Goal: Task Accomplishment & Management: Manage account settings

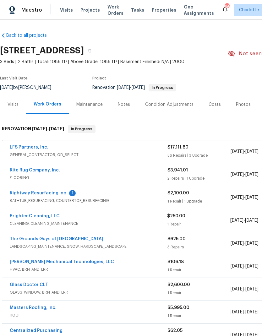
click at [23, 194] on link "Rightway Resurfacing Inc." at bounding box center [39, 193] width 58 height 4
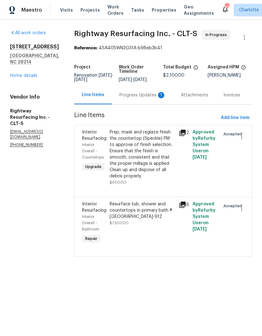
click at [139, 98] on div "Progress Updates 1" at bounding box center [142, 95] width 46 height 6
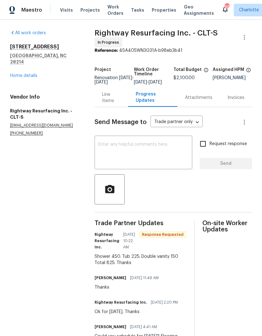
click at [112, 100] on div "Line Items" at bounding box center [111, 97] width 19 height 13
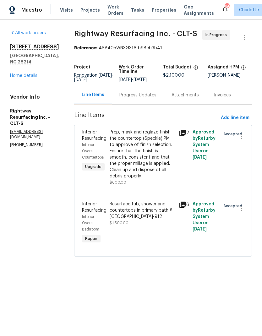
click at [153, 220] on div "Resurface tub, shower and countertops in primary bath #Reno-912" at bounding box center [142, 210] width 65 height 19
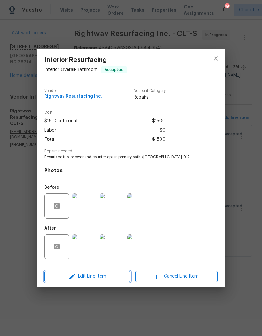
click at [100, 279] on span "Edit Line Item" at bounding box center [87, 276] width 82 height 8
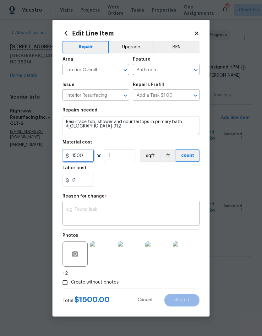
click at [91, 159] on input "1500" at bounding box center [77, 155] width 31 height 13
type input "826"
click at [156, 208] on textarea at bounding box center [130, 213] width 129 height 13
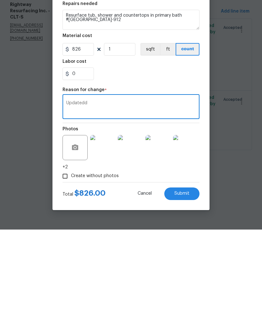
click at [165, 85] on div "Repair Upgrade BRN Area Interior Overall ​ Feature Bathroom ​ Issue Interior Re…" at bounding box center [130, 163] width 137 height 250
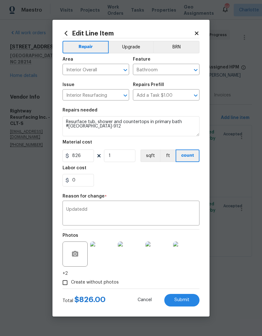
click at [158, 212] on textarea "Updatedd" at bounding box center [130, 213] width 129 height 13
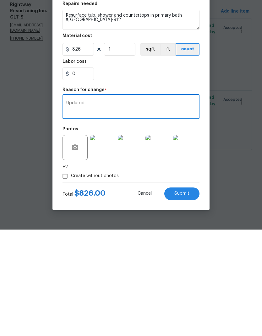
type textarea "Updated"
click at [192, 174] on div "0" at bounding box center [130, 180] width 137 height 13
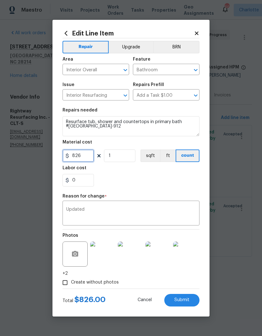
click at [89, 157] on input "826" at bounding box center [77, 155] width 31 height 13
type input "825"
click at [183, 186] on div "0" at bounding box center [130, 180] width 137 height 13
click at [186, 302] on span "Submit" at bounding box center [181, 300] width 15 height 5
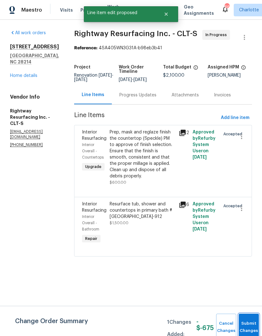
click at [243, 324] on button "Submit Changes" at bounding box center [249, 327] width 20 height 27
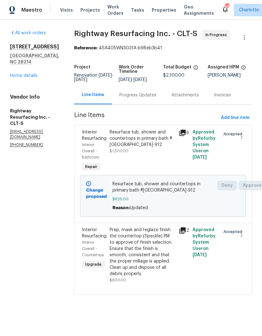
click at [15, 73] on link "Home details" at bounding box center [23, 75] width 27 height 4
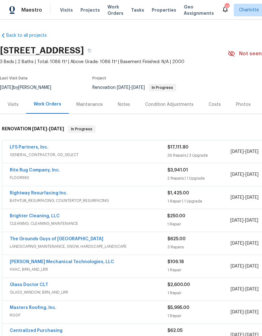
click at [20, 149] on link "LFS Partners, Inc." at bounding box center [29, 147] width 39 height 4
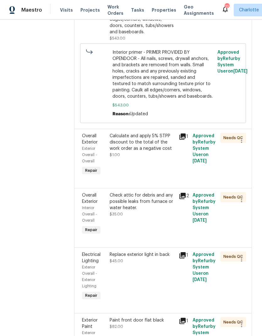
scroll to position [1858, 0]
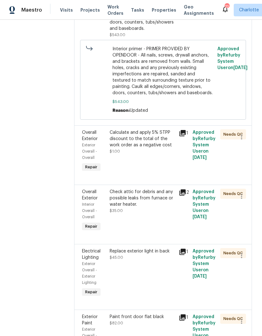
click at [156, 132] on div "Calculate and apply 5% STPP discount to the total of the work order as a negati…" at bounding box center [142, 138] width 65 height 19
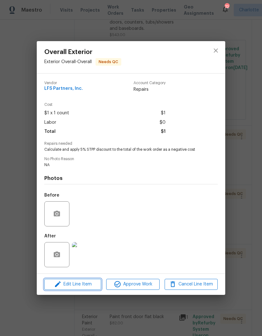
click at [91, 282] on span "Edit Line Item" at bounding box center [72, 284] width 53 height 8
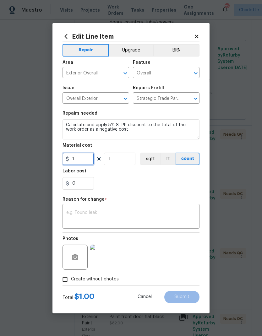
click at [93, 161] on input "1" at bounding box center [77, 159] width 31 height 13
click at [137, 212] on textarea at bounding box center [130, 216] width 129 height 13
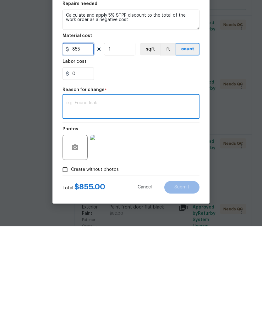
click at [70, 153] on input "855" at bounding box center [77, 159] width 31 height 13
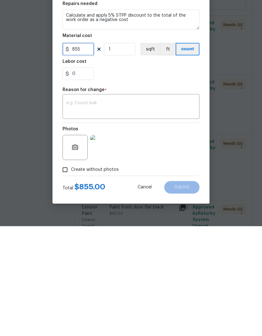
click at [73, 153] on input "855" at bounding box center [77, 159] width 31 height 13
type input "-855"
click at [158, 210] on textarea at bounding box center [130, 216] width 129 height 13
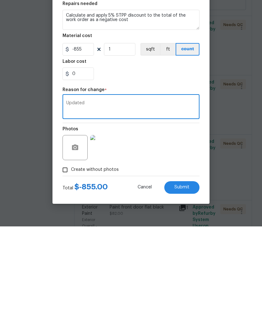
type textarea "Updated"
click at [190, 291] on button "Submit" at bounding box center [181, 297] width 35 height 13
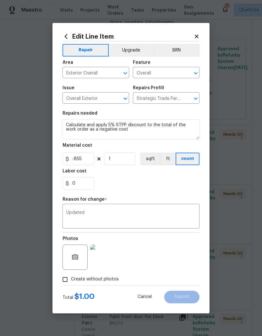
type input "1"
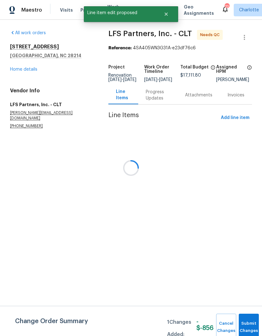
scroll to position [0, 0]
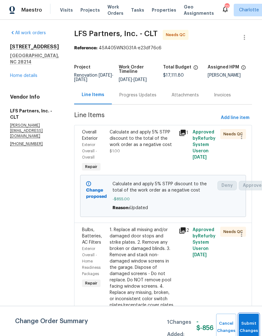
click at [249, 324] on button "Submit Changes" at bounding box center [249, 327] width 20 height 27
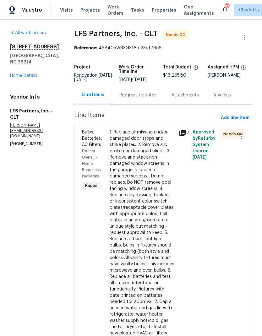
click at [18, 77] on link "Home details" at bounding box center [23, 75] width 27 height 4
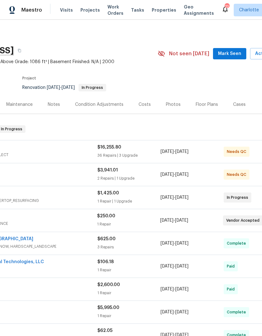
scroll to position [0, 69]
click at [235, 51] on span "Mark Seen" at bounding box center [229, 54] width 23 height 8
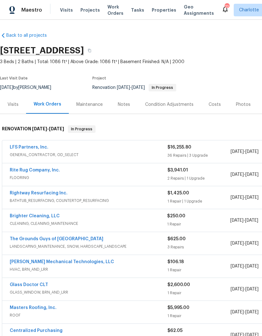
scroll to position [0, 0]
